Goal: Find specific page/section: Find specific page/section

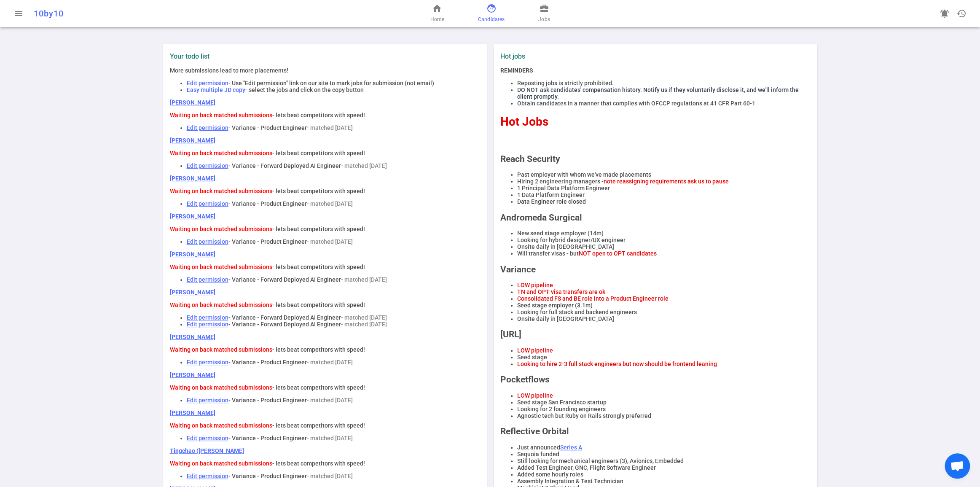
click at [493, 9] on span "face" at bounding box center [491, 8] width 10 height 10
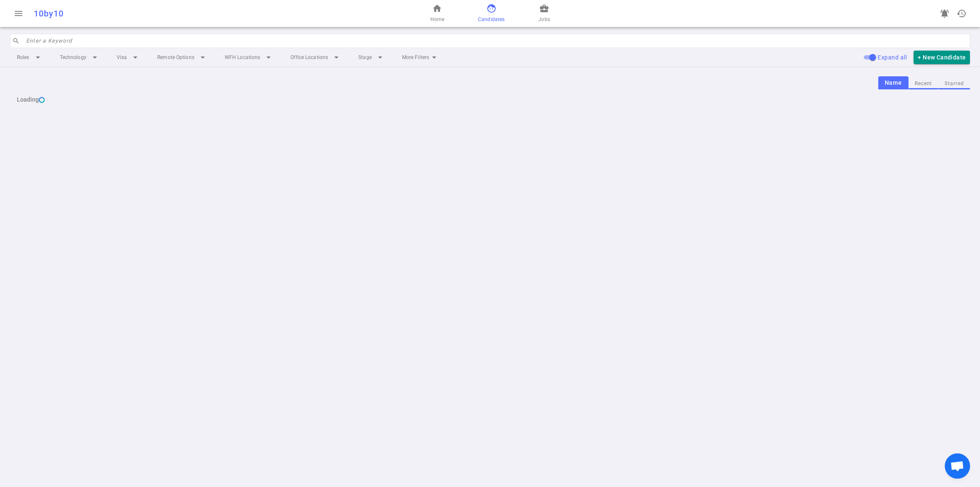
click at [918, 89] on button "Recent" at bounding box center [923, 83] width 30 height 11
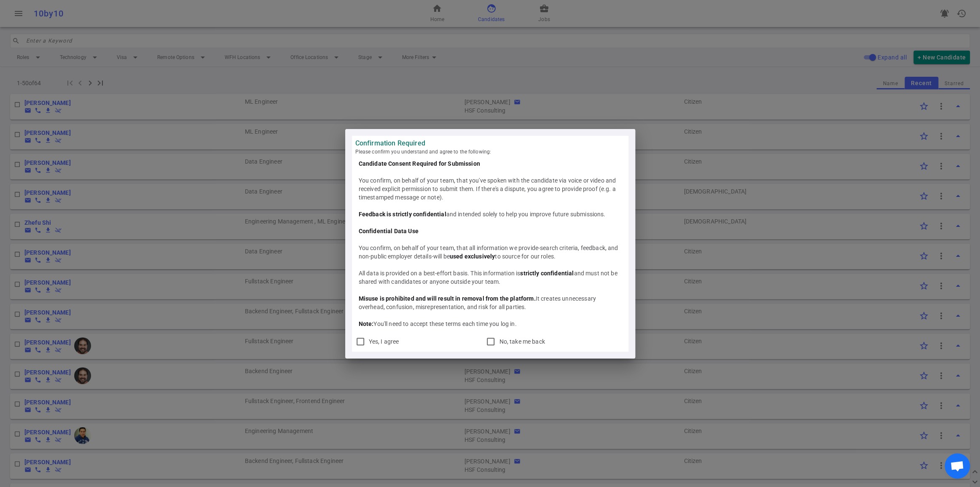
click at [666, 70] on div "Confirmation Required Please confirm you understand and agree to the following:…" at bounding box center [490, 243] width 980 height 487
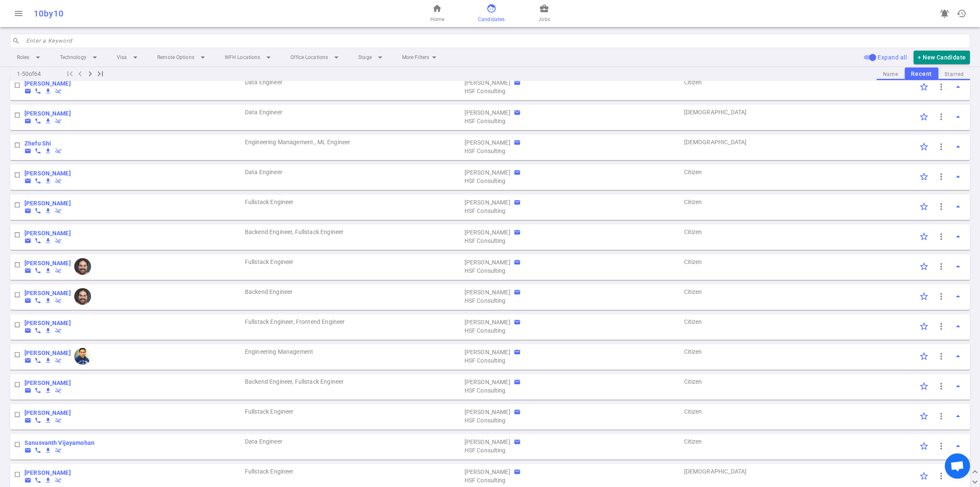
scroll to position [82, 0]
